Goal: Task Accomplishment & Management: Complete application form

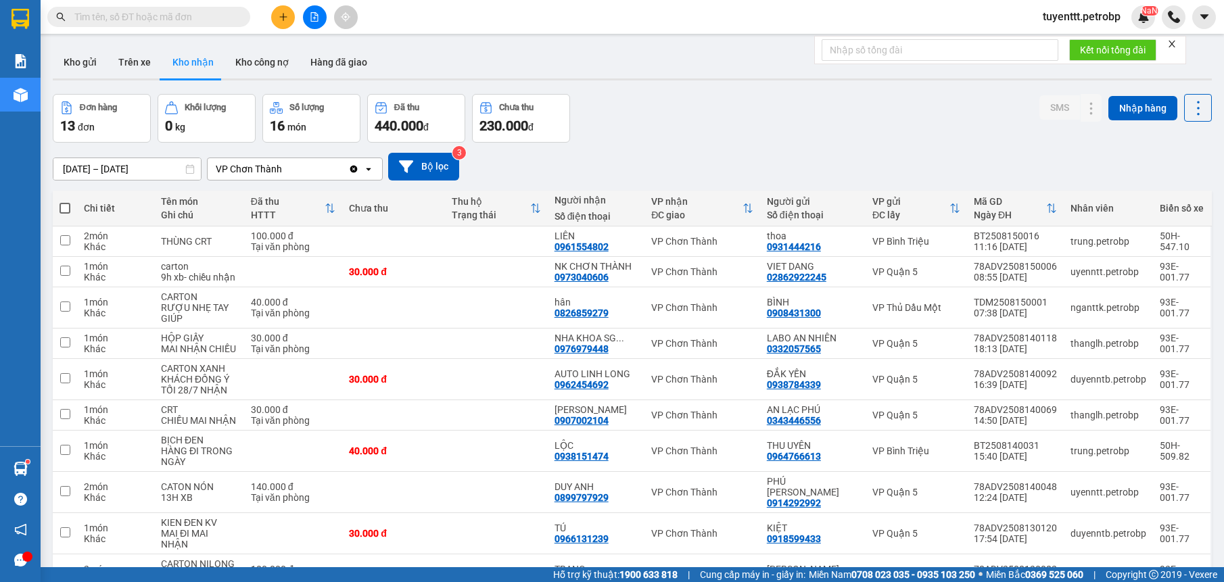
click at [285, 14] on icon "plus" at bounding box center [283, 16] width 9 height 9
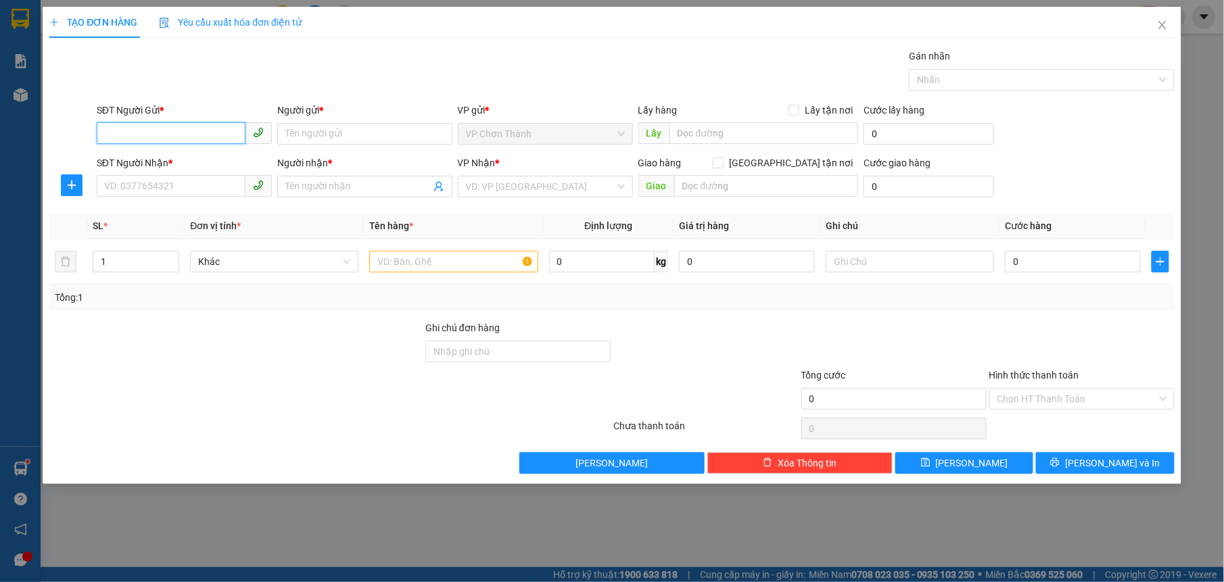
click at [142, 136] on input "SĐT Người Gửi *" at bounding box center [171, 133] width 149 height 22
type input "0988793973"
click at [172, 162] on div "0988793973 - THẮNG" at bounding box center [184, 161] width 159 height 15
type input "THẮNG"
type input "0911111742"
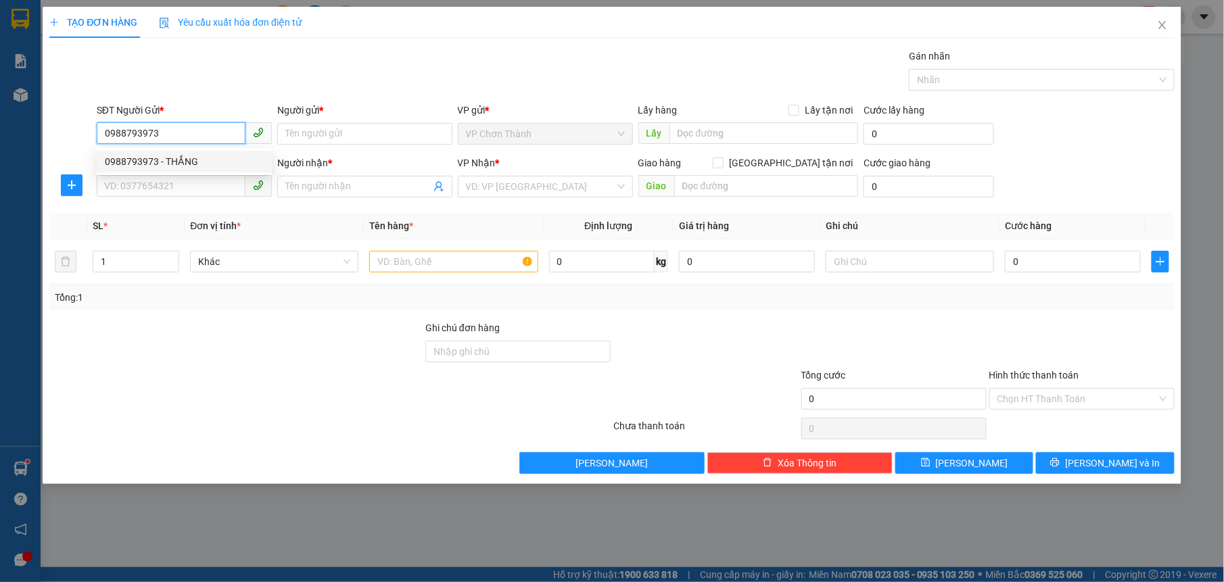
type input "NHƯ"
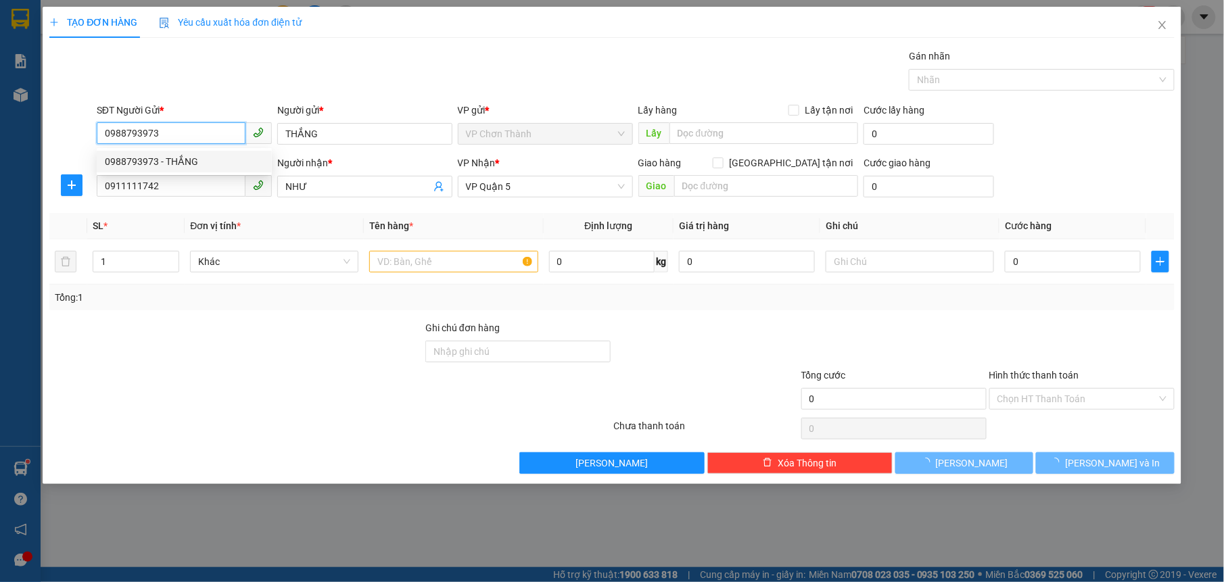
type input "30.000"
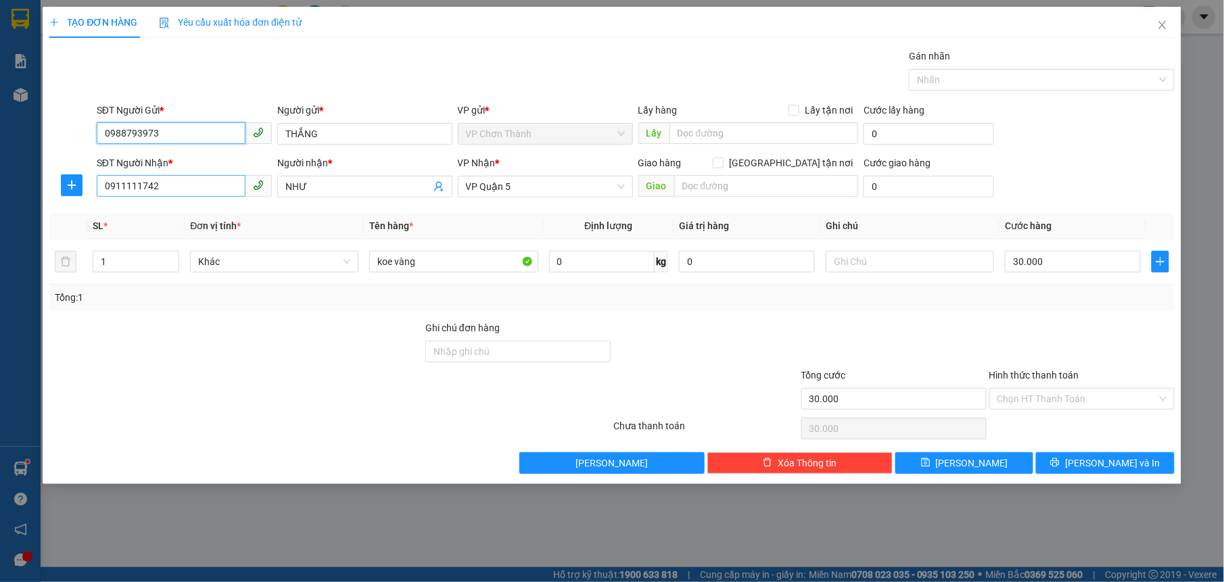
type input "0988793973"
click at [220, 191] on input "0911111742" at bounding box center [171, 186] width 149 height 22
type input "0"
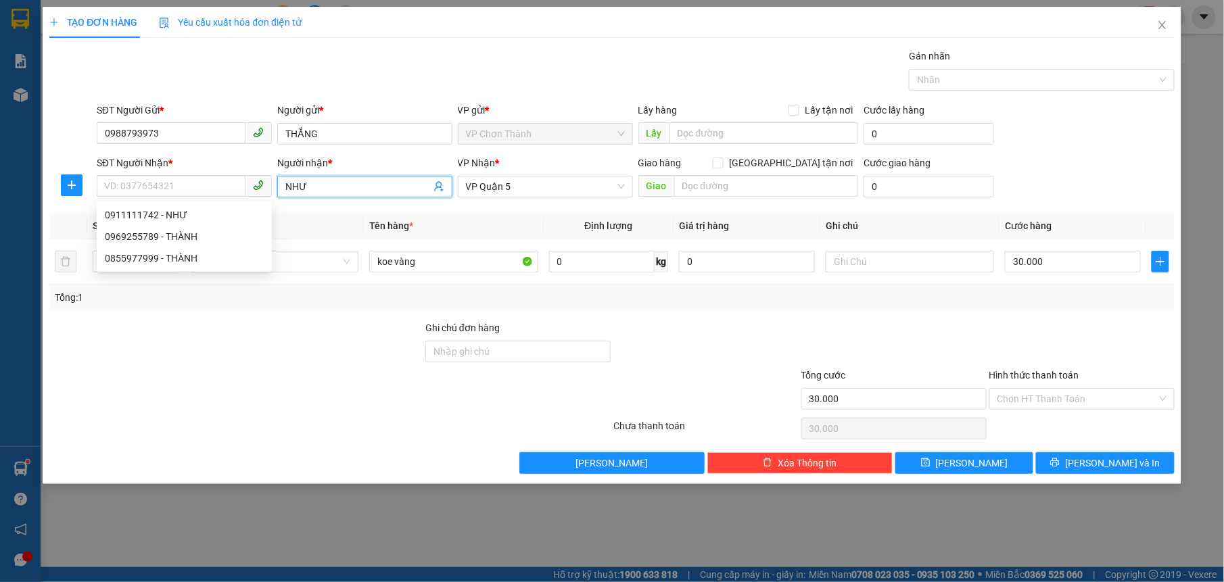
click at [387, 185] on input "NHƯ" at bounding box center [357, 186] width 145 height 15
type input "N"
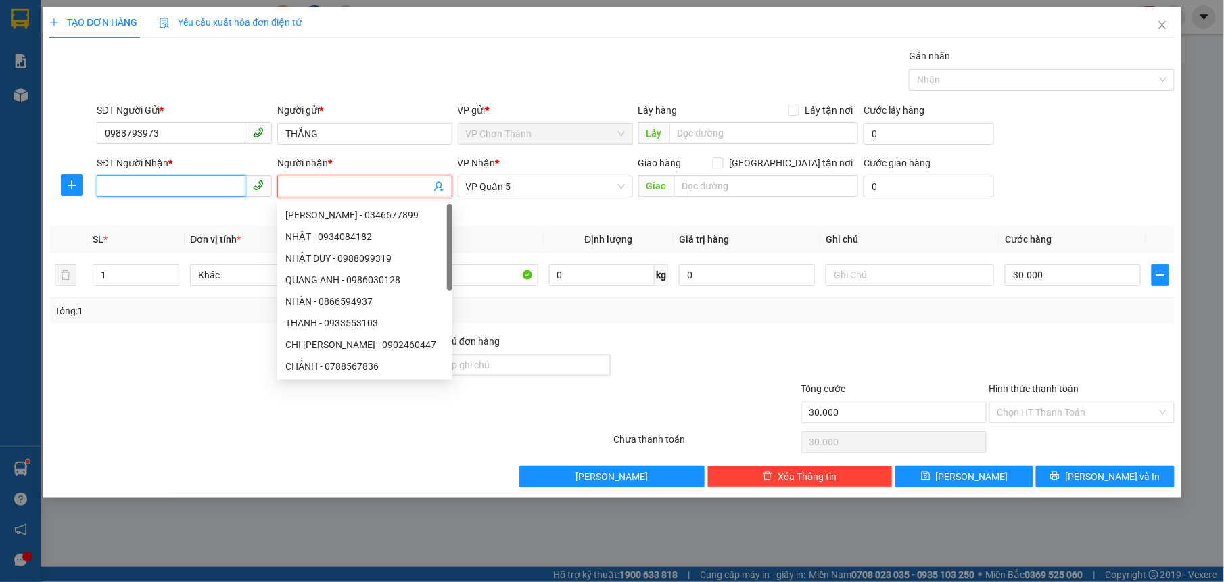
click at [158, 189] on input "SĐT Người Nhận *" at bounding box center [171, 186] width 149 height 22
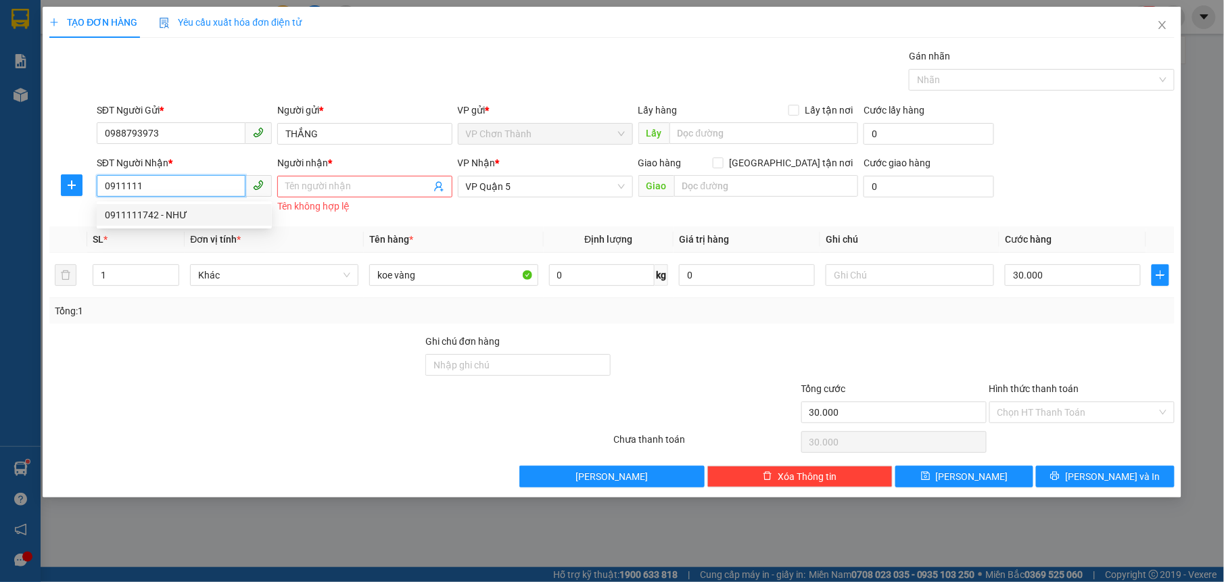
click at [174, 212] on div "0911111742 - NHƯ" at bounding box center [184, 215] width 159 height 15
type input "0911111742"
type input "NHƯ"
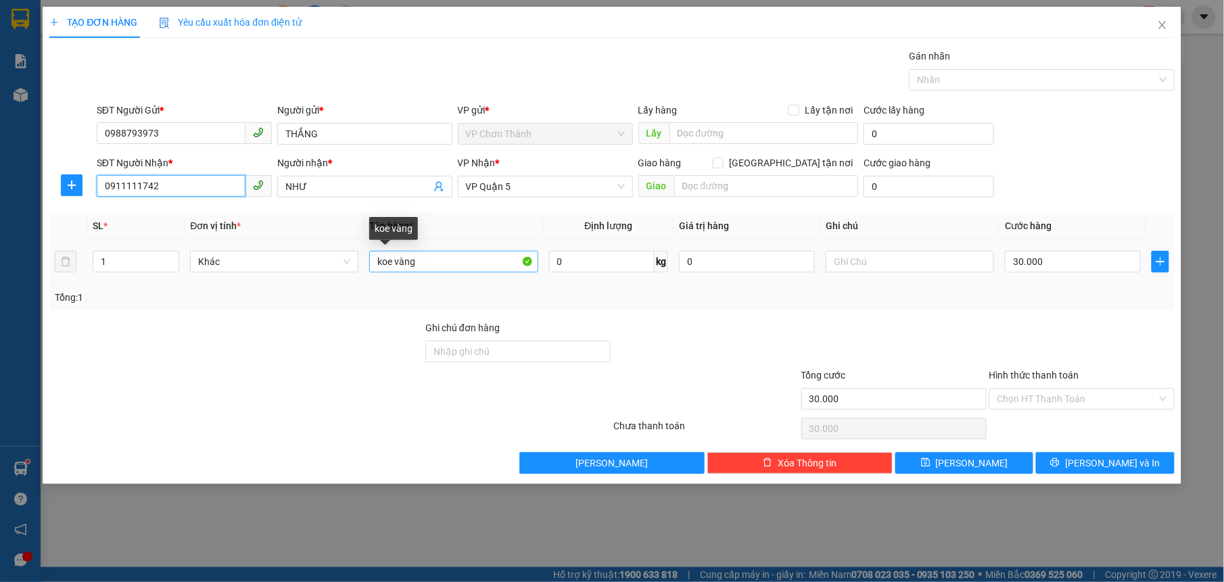
type input "0911111742"
click at [462, 265] on input "koe vàng" at bounding box center [453, 262] width 168 height 22
click at [410, 254] on input "koekiện keo vàng" at bounding box center [453, 262] width 168 height 22
type input "keo vàng"
click at [1076, 452] on div "Transit Pickup Surcharge Ids Transit Deliver Surcharge Ids Transit Deliver Surc…" at bounding box center [611, 261] width 1124 height 425
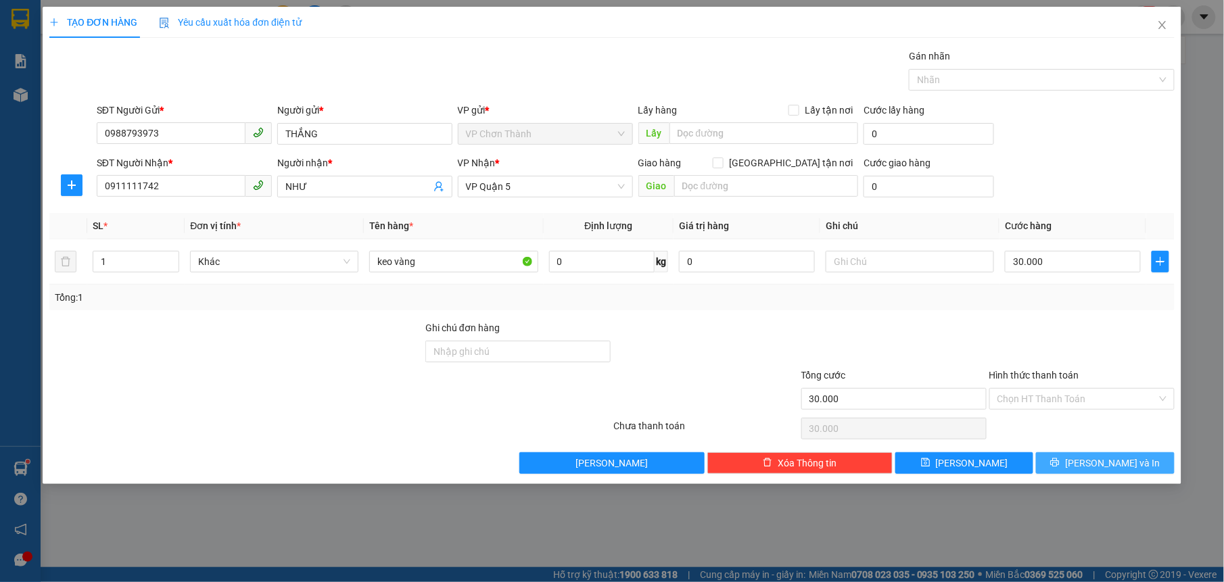
click at [1064, 460] on button "[PERSON_NAME] và In" at bounding box center [1105, 463] width 138 height 22
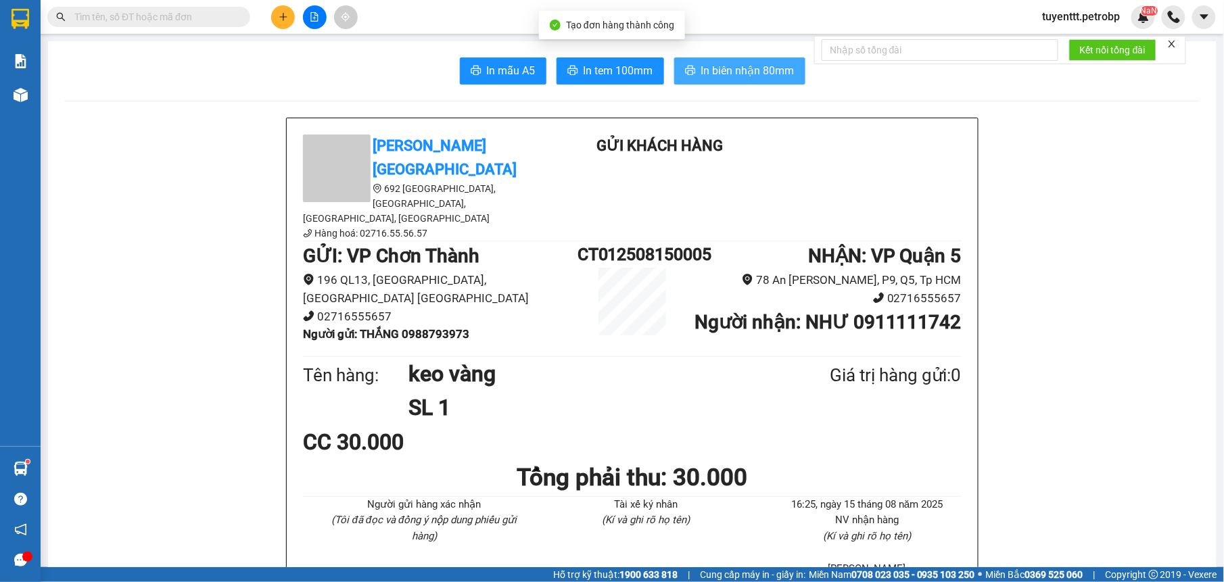
click at [711, 66] on span "In biên nhận 80mm" at bounding box center [747, 70] width 93 height 17
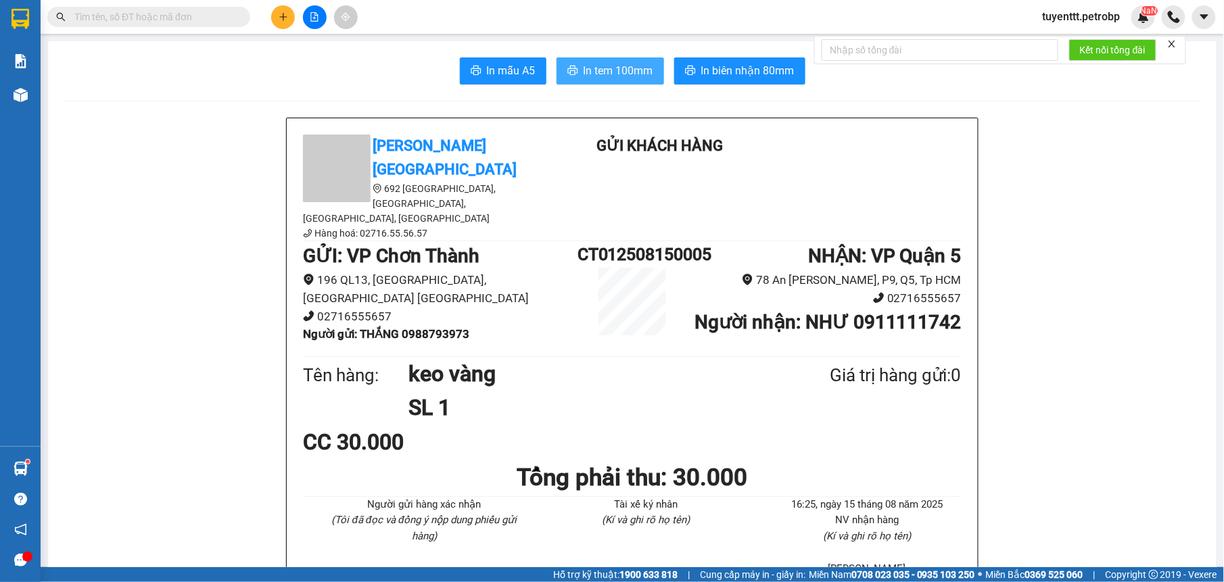
click at [607, 72] on span "In tem 100mm" at bounding box center [619, 70] width 70 height 17
click at [625, 71] on span "In tem 100mm" at bounding box center [619, 70] width 70 height 17
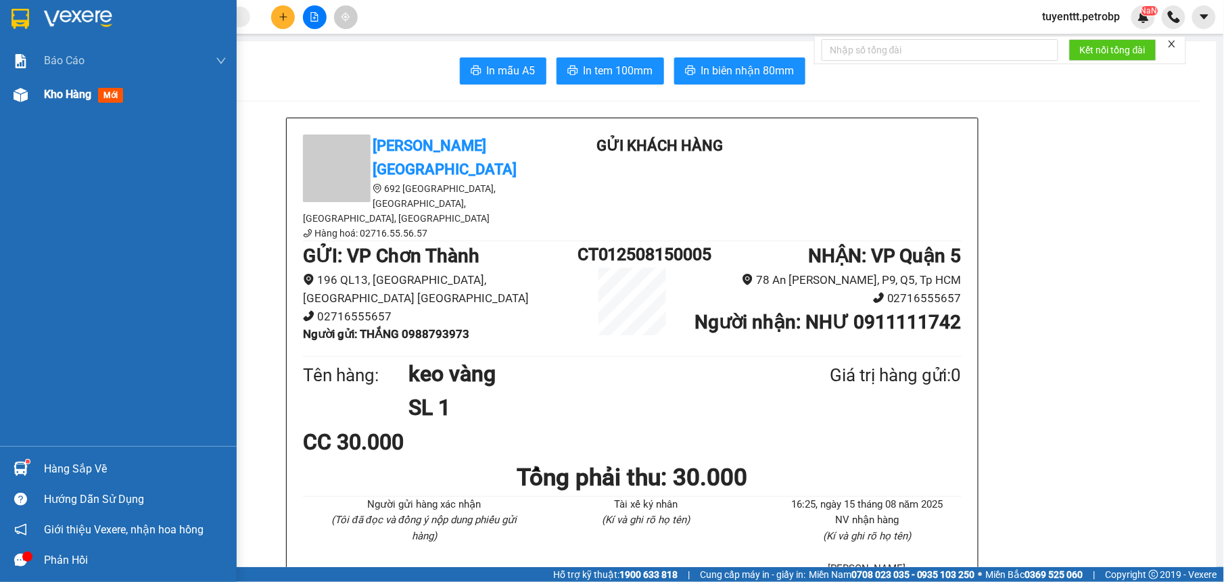
click at [34, 95] on div "Kho hàng mới" at bounding box center [118, 95] width 237 height 34
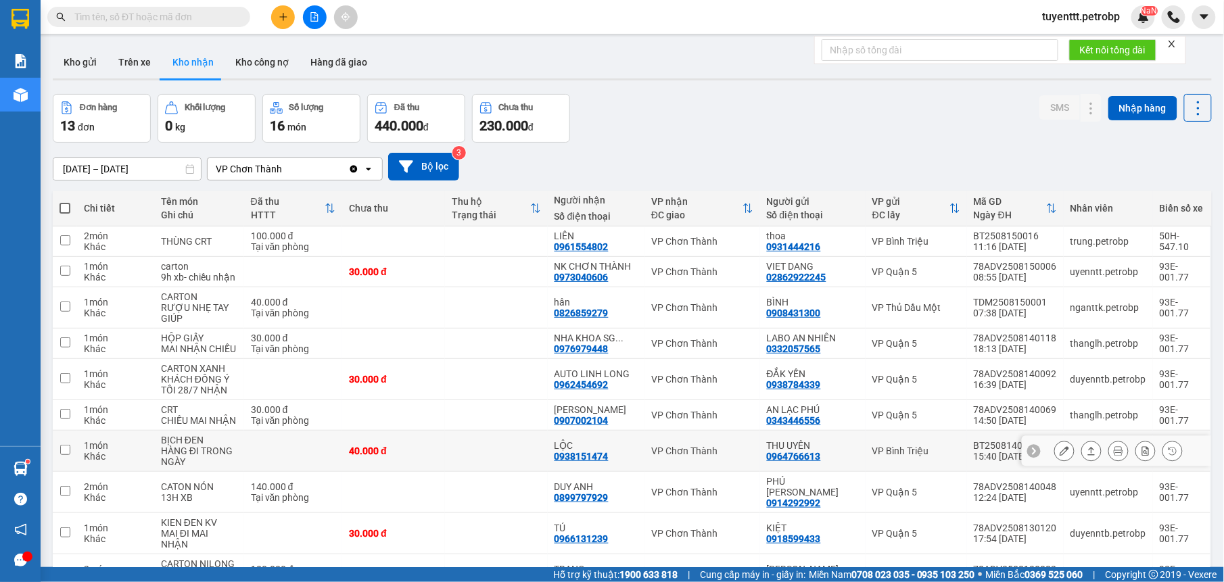
scroll to position [76, 0]
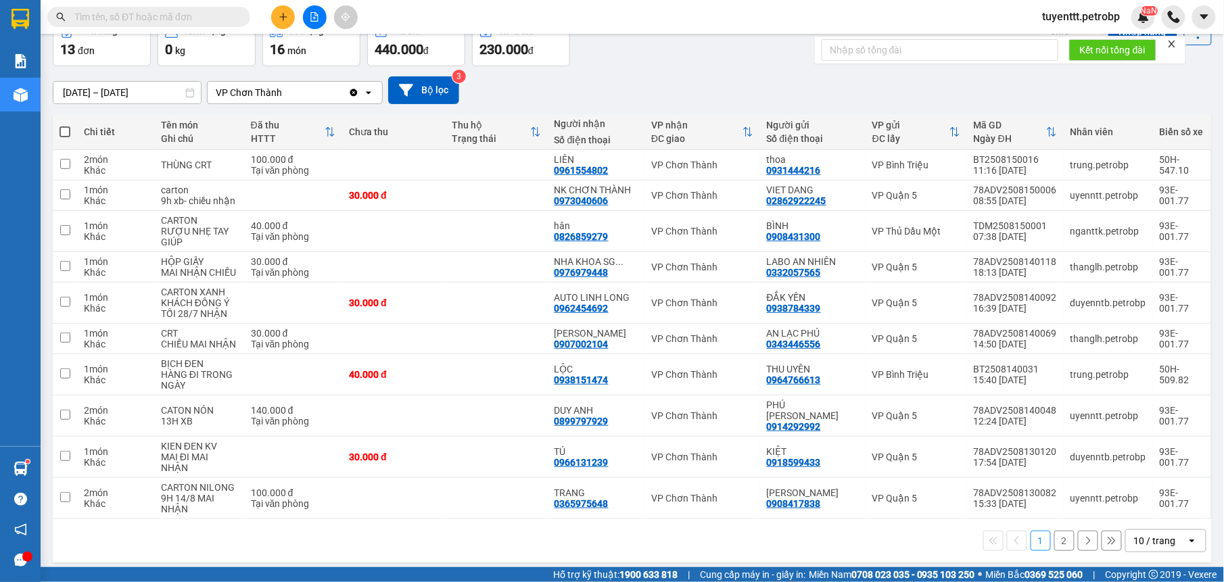
click at [1058, 531] on button "2" at bounding box center [1064, 541] width 20 height 20
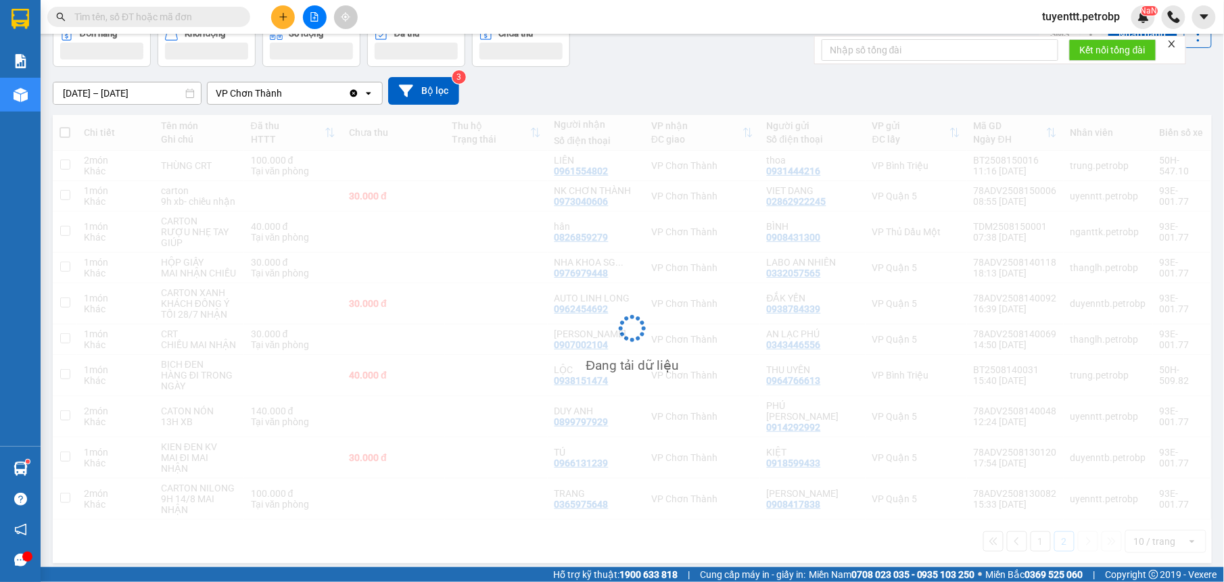
scroll to position [62, 0]
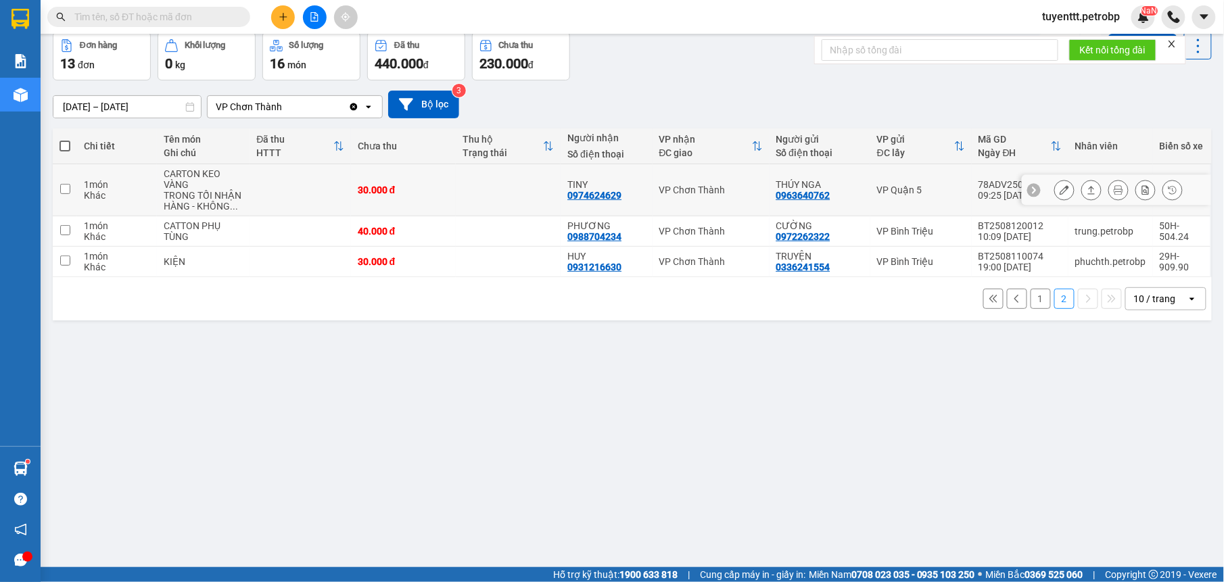
click at [528, 191] on td at bounding box center [508, 190] width 105 height 52
checkbox input "true"
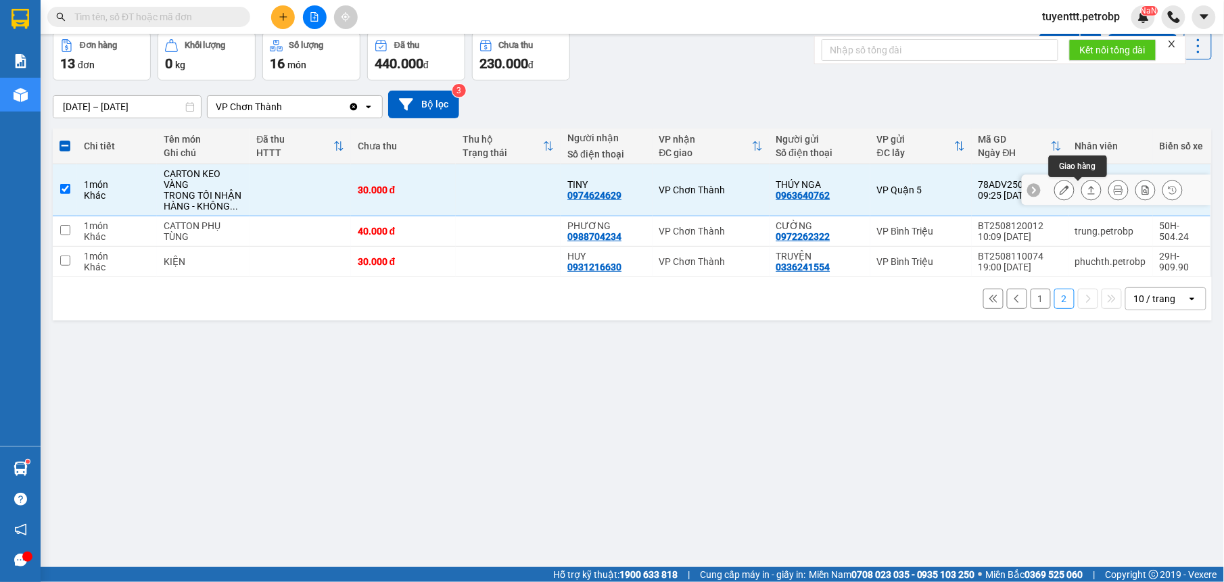
click at [1087, 193] on icon at bounding box center [1091, 189] width 9 height 9
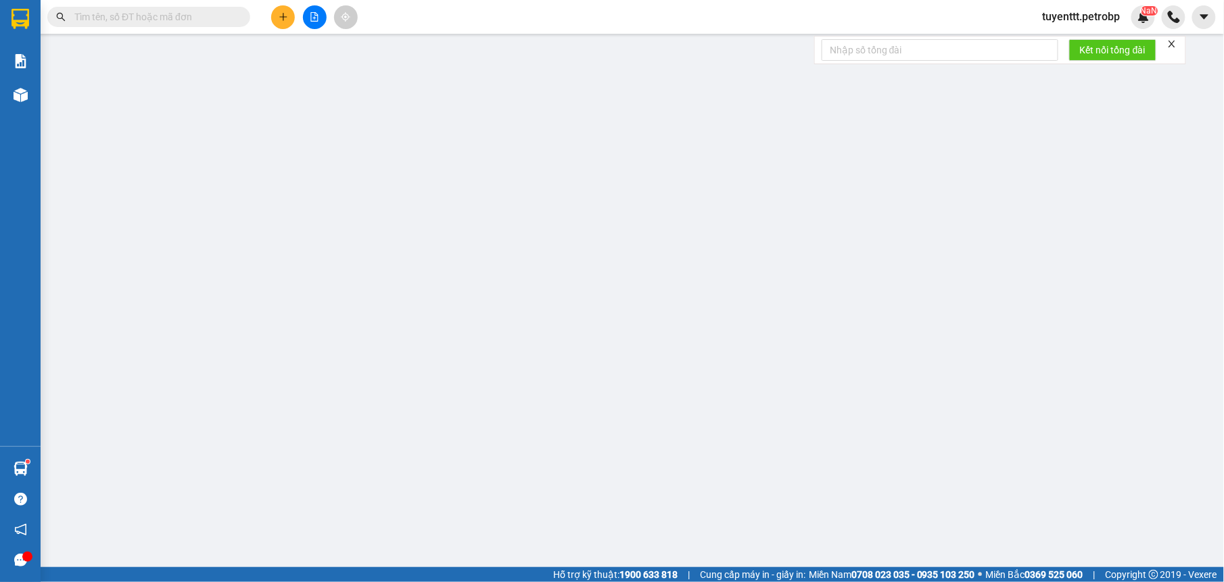
type input "0963640762"
type input "THÚY NGA"
type input "0974624629"
type input "TINY"
type input "30.000"
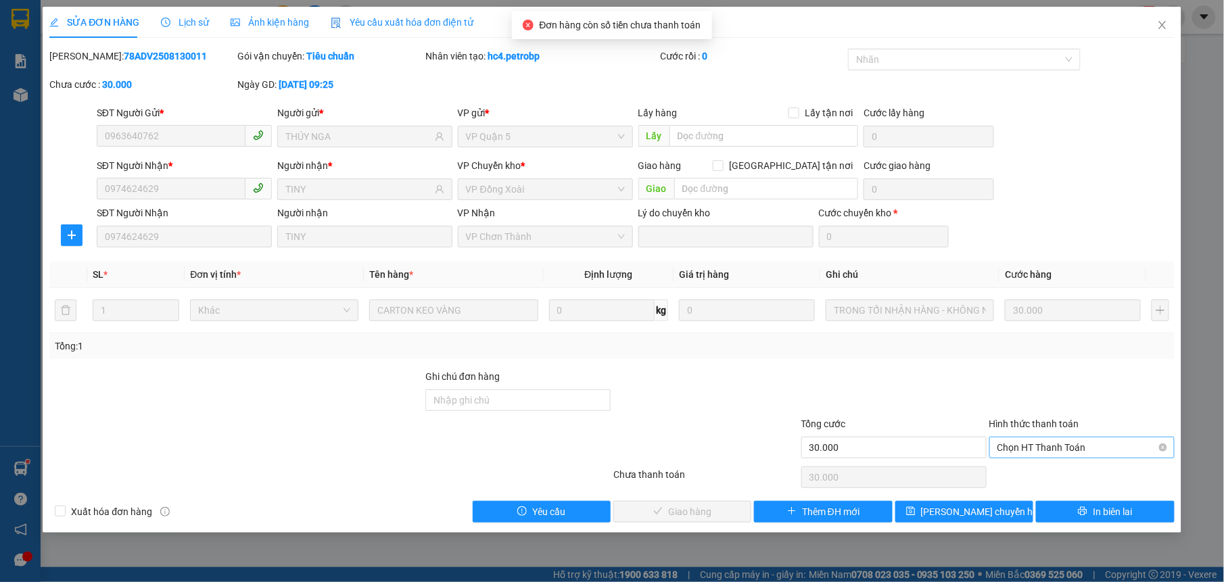
click at [1050, 447] on span "Chọn HT Thanh Toán" at bounding box center [1081, 447] width 169 height 20
click at [1042, 480] on div "Tại văn phòng" at bounding box center [1081, 476] width 169 height 15
type input "0"
click at [694, 512] on span "Giao hàng" at bounding box center [689, 511] width 43 height 15
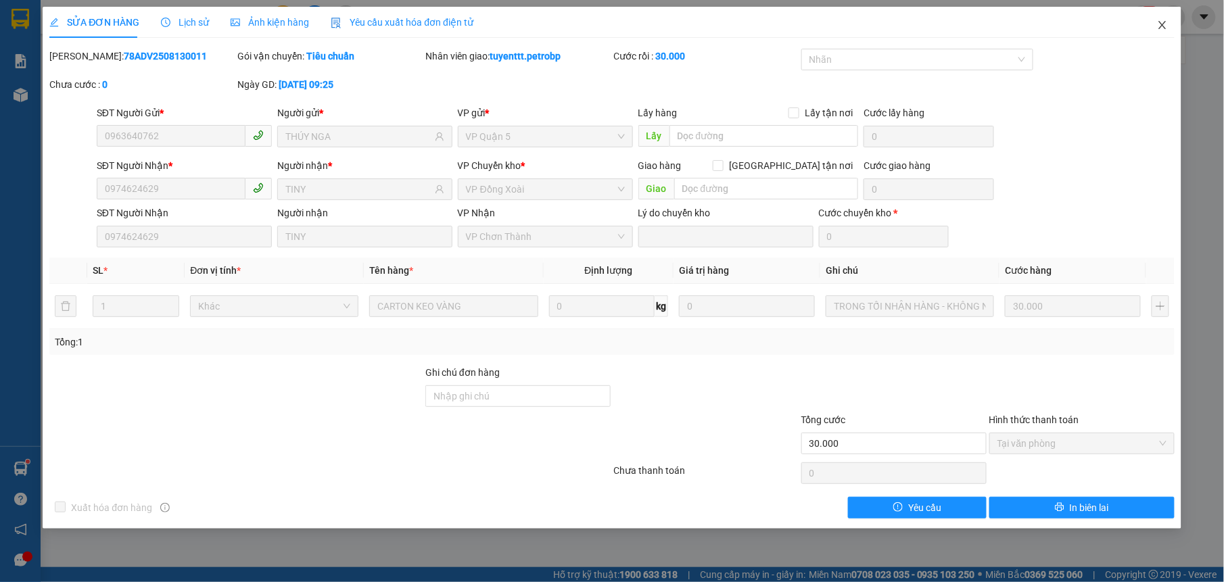
drag, startPoint x: 1148, startPoint y: 31, endPoint x: 1159, endPoint y: 31, distance: 10.8
click at [1158, 31] on span "Close" at bounding box center [1162, 26] width 38 height 38
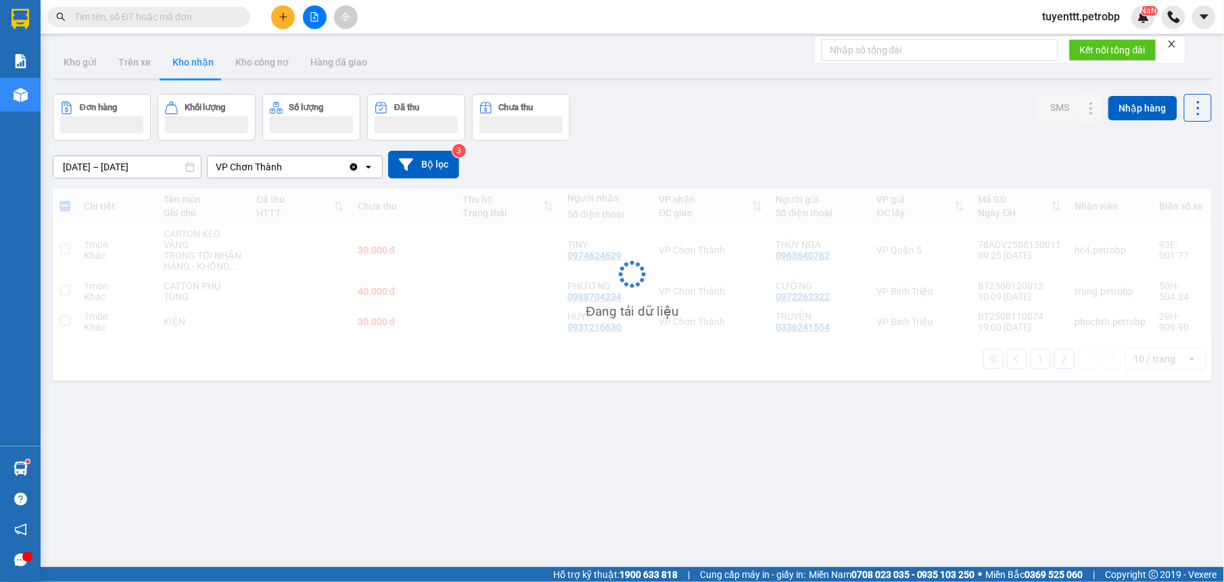
click at [1159, 31] on div "Kết quả tìm kiếm ( 15 ) Bộ lọc Mã ĐH Trạng thái Món hàng Tổng cước Chưa cước Ng…" at bounding box center [612, 17] width 1224 height 34
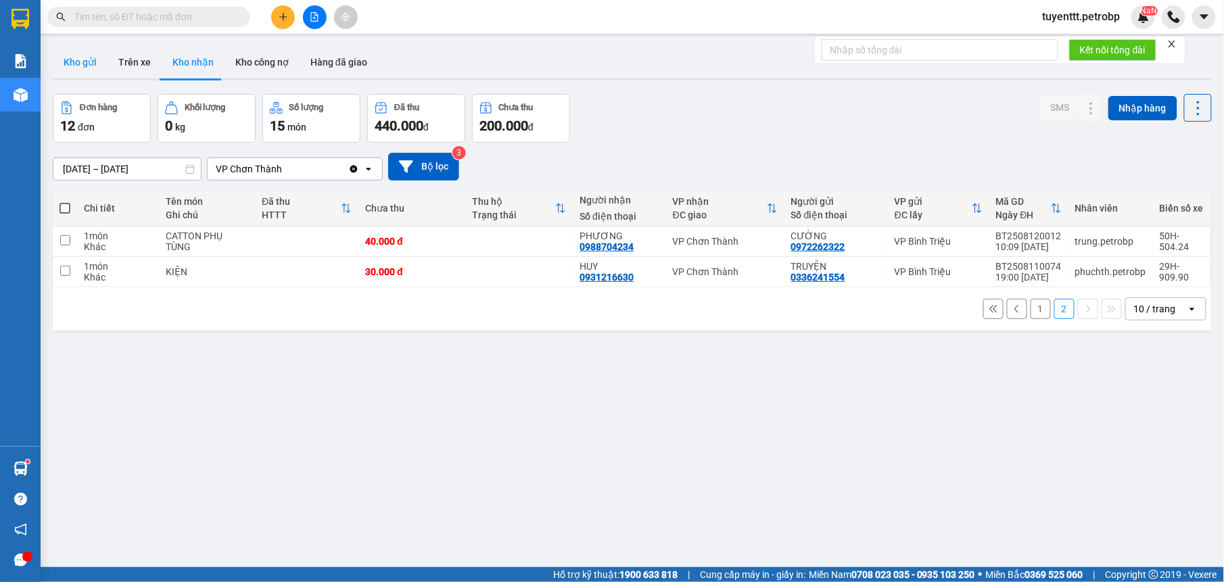
click at [82, 66] on button "Kho gửi" at bounding box center [80, 62] width 55 height 32
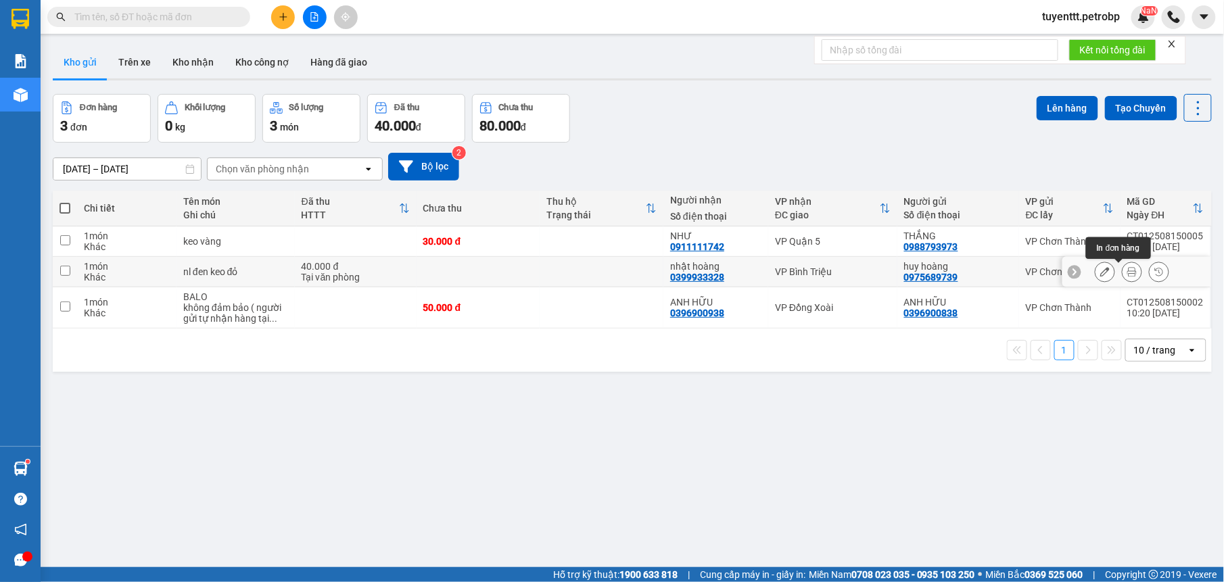
click at [1127, 274] on icon at bounding box center [1131, 271] width 9 height 9
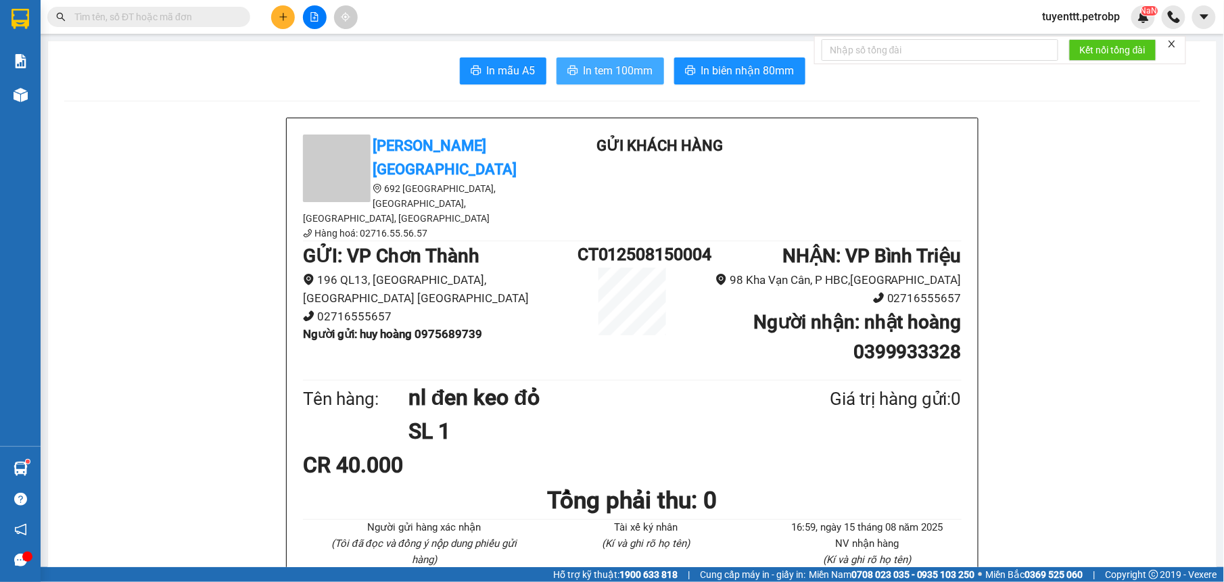
click at [620, 74] on span "In tem 100mm" at bounding box center [619, 70] width 70 height 17
drag, startPoint x: 417, startPoint y: 276, endPoint x: 495, endPoint y: 276, distance: 77.8
click at [495, 325] on li "Người gửi : huy hoàng 0975689739" at bounding box center [440, 334] width 275 height 18
drag, startPoint x: 495, startPoint y: 276, endPoint x: 471, endPoint y: 277, distance: 24.4
copy b "0975689739"
